Goal: Task Accomplishment & Management: Use online tool/utility

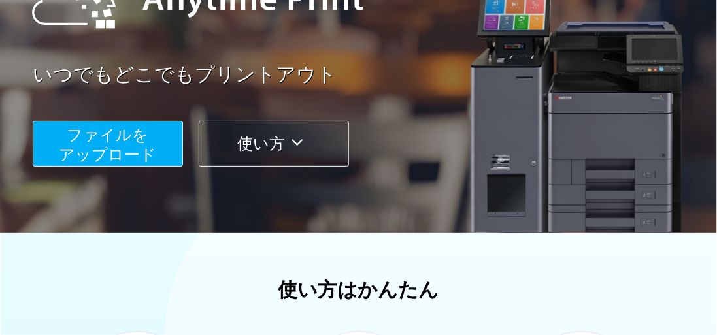
scroll to position [131, 0]
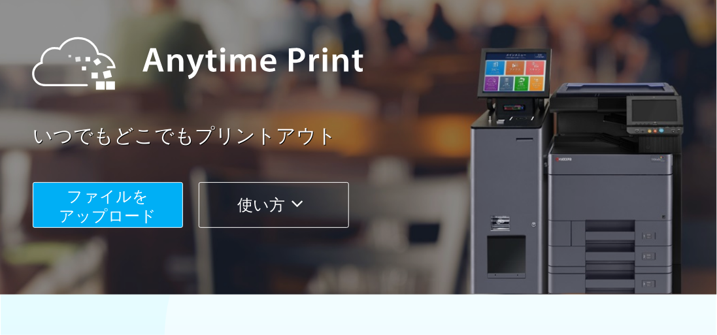
scroll to position [131, 0]
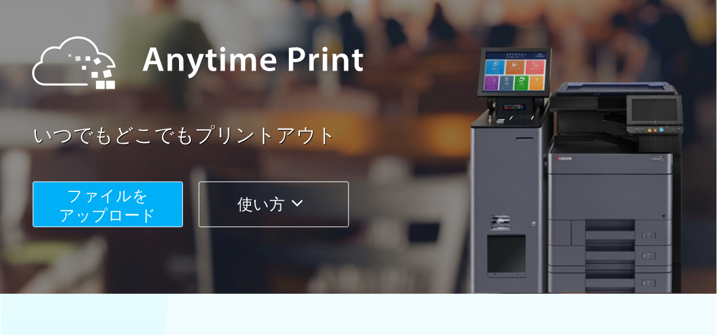
click at [139, 203] on span "ファイルを ​​アップロード" at bounding box center [107, 205] width 97 height 37
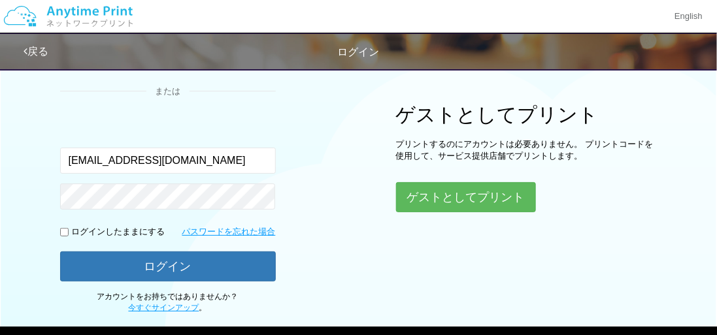
type input "[EMAIL_ADDRESS][DOMAIN_NAME]"
click at [484, 201] on button "ゲストとしてプリント" at bounding box center [465, 197] width 139 height 29
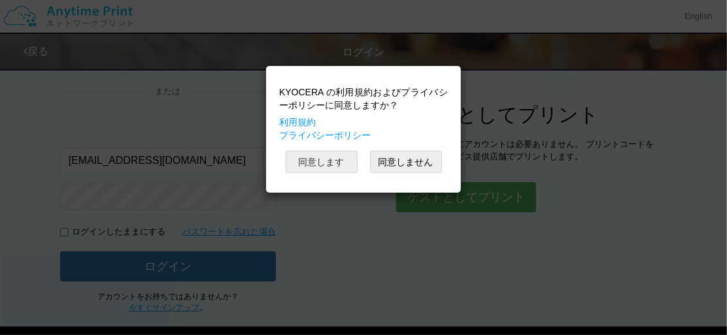
click at [312, 164] on button "同意します" at bounding box center [322, 162] width 72 height 22
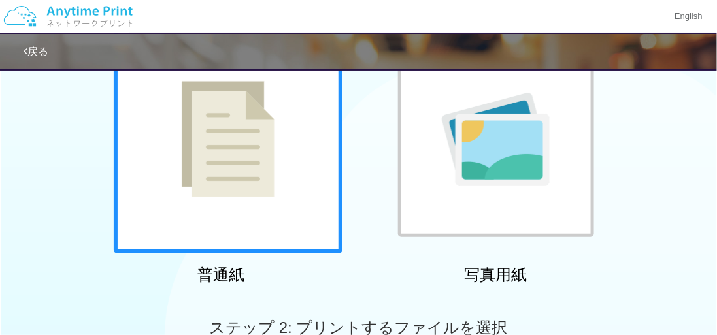
click at [211, 170] on img at bounding box center [228, 139] width 93 height 116
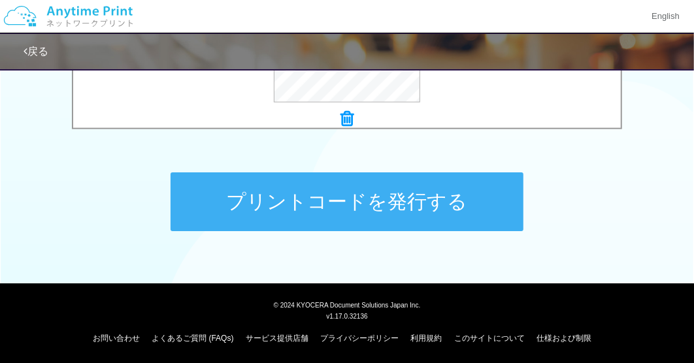
scroll to position [630, 0]
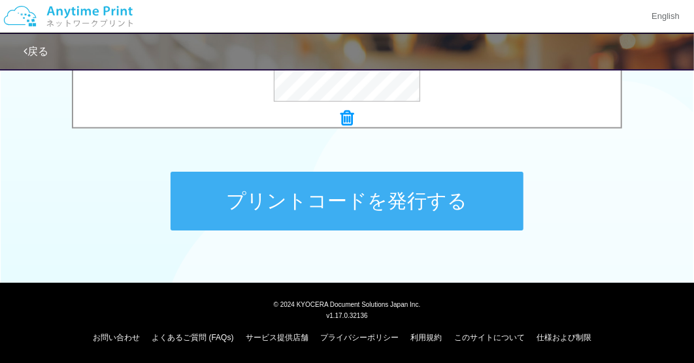
click at [341, 214] on button "プリントコードを発行する" at bounding box center [347, 201] width 353 height 59
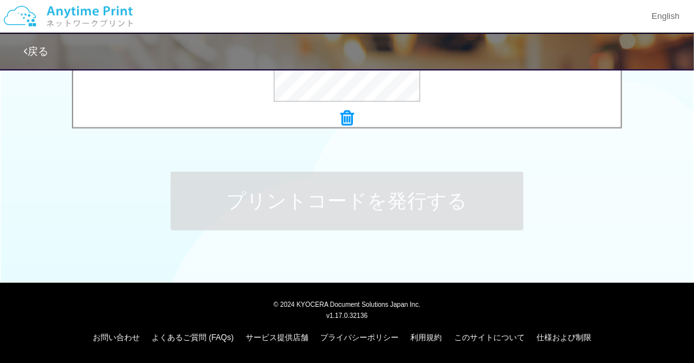
scroll to position [0, 0]
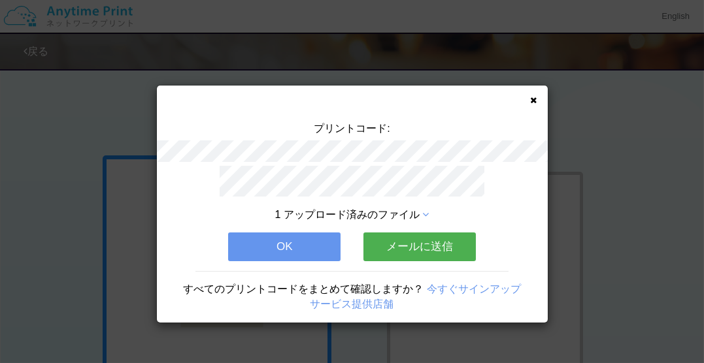
click at [330, 237] on button "OK" at bounding box center [284, 247] width 112 height 29
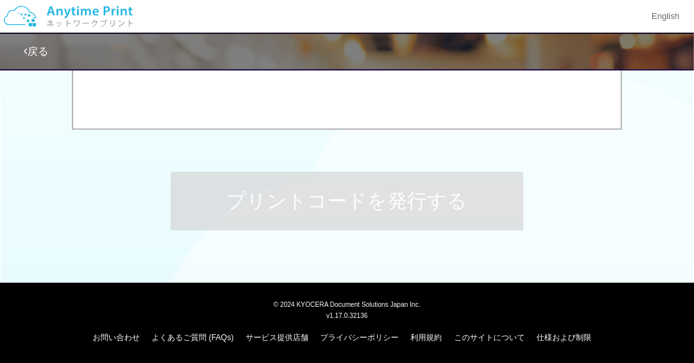
scroll to position [303, 0]
